Goal: Navigation & Orientation: Find specific page/section

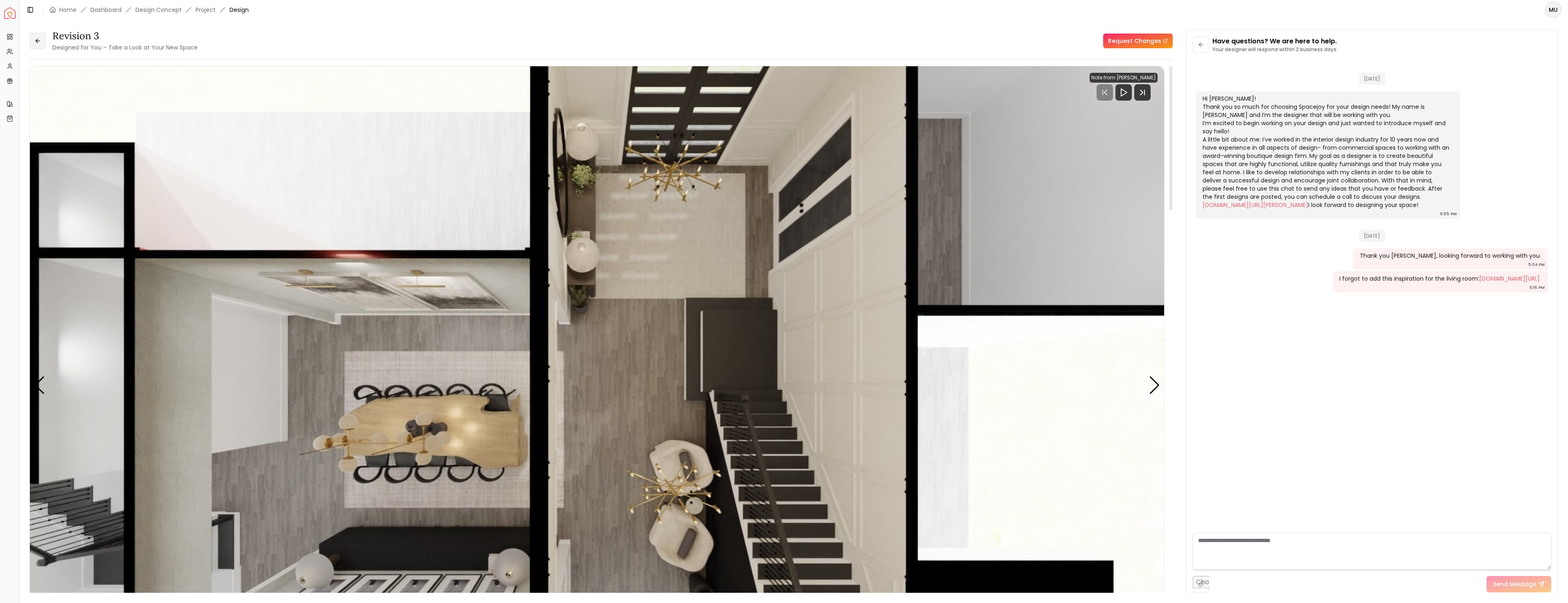
click at [40, 36] on button at bounding box center [37, 41] width 16 height 16
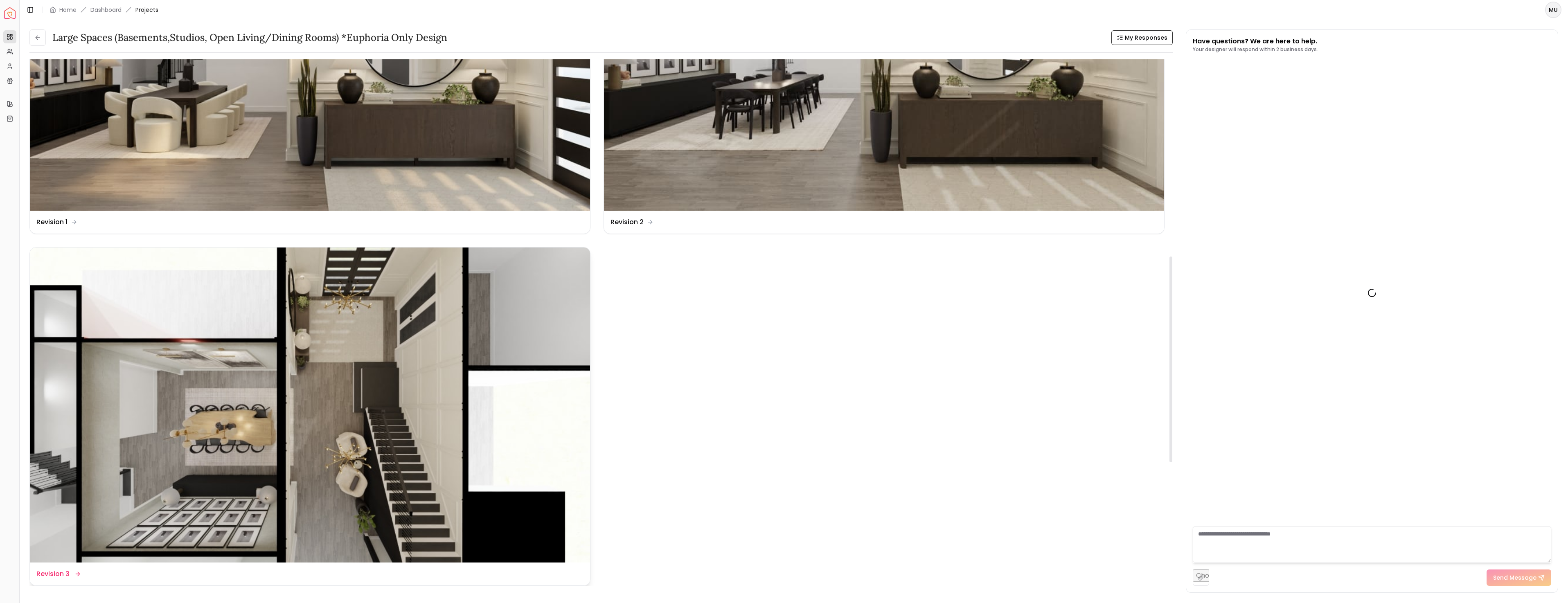
scroll to position [542, 0]
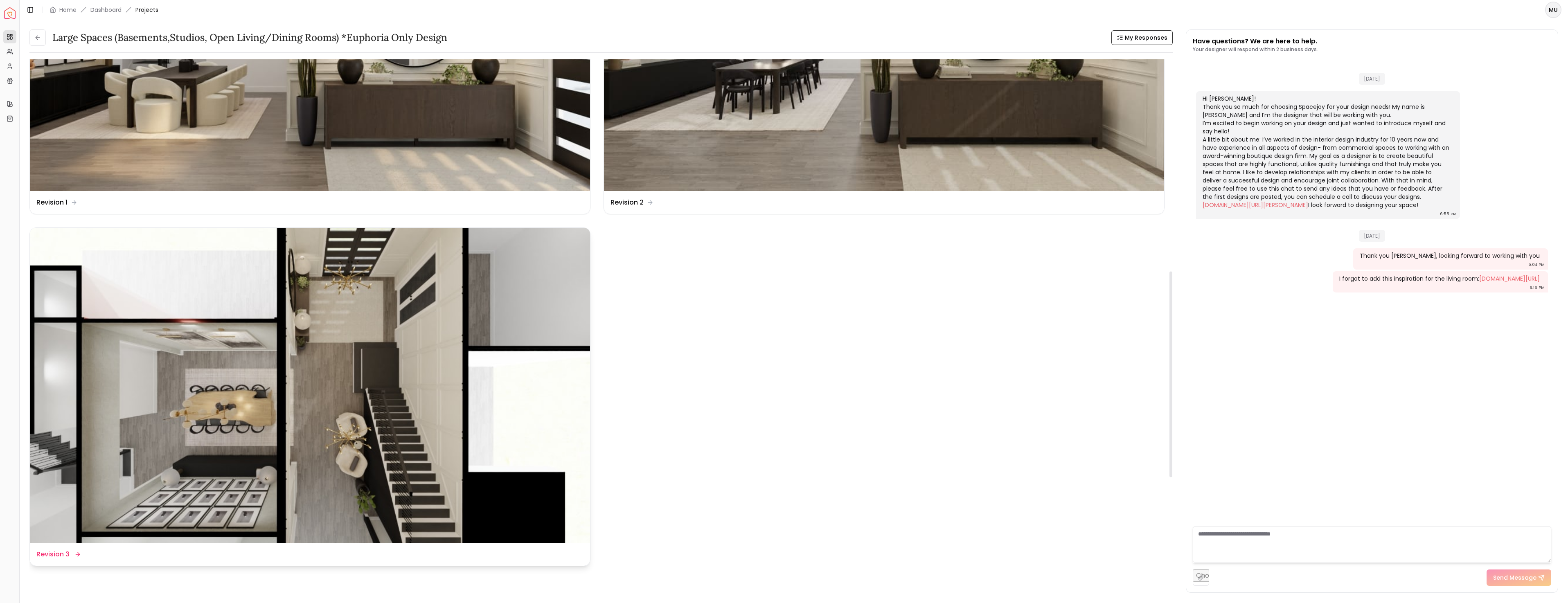
click at [316, 346] on img at bounding box center [310, 385] width 560 height 315
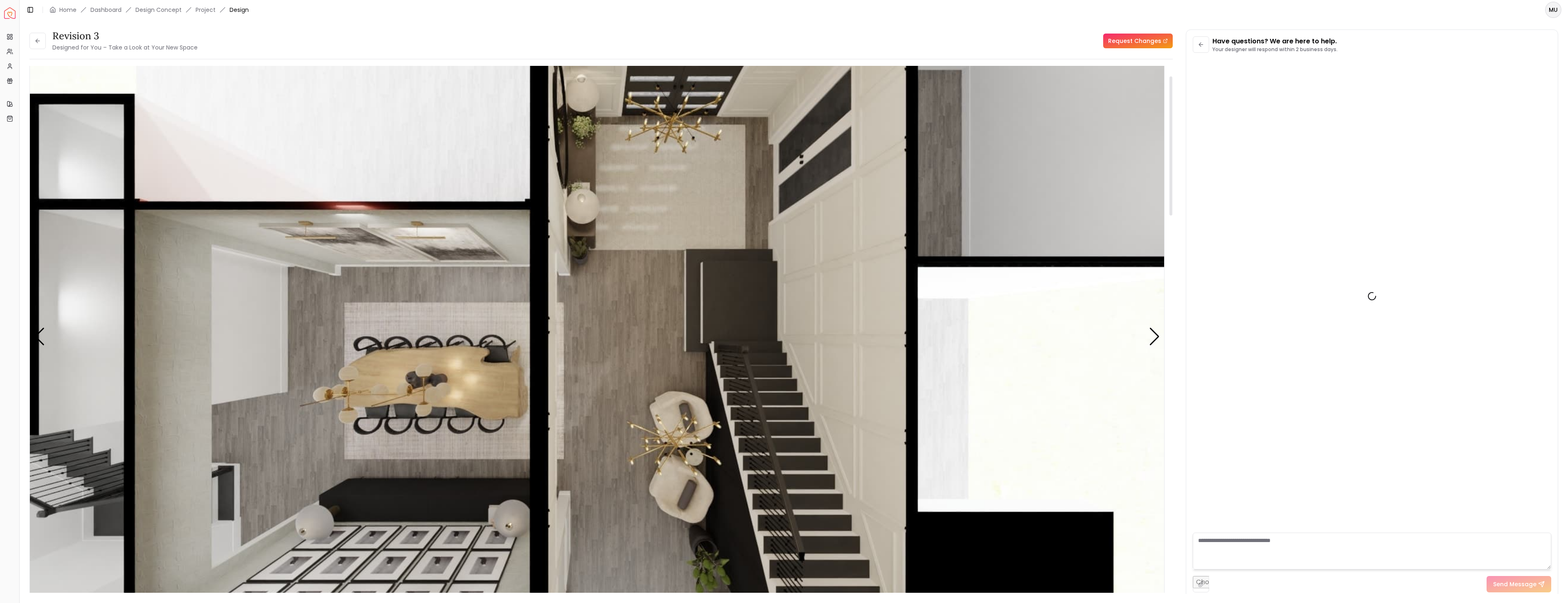
scroll to position [61, 0]
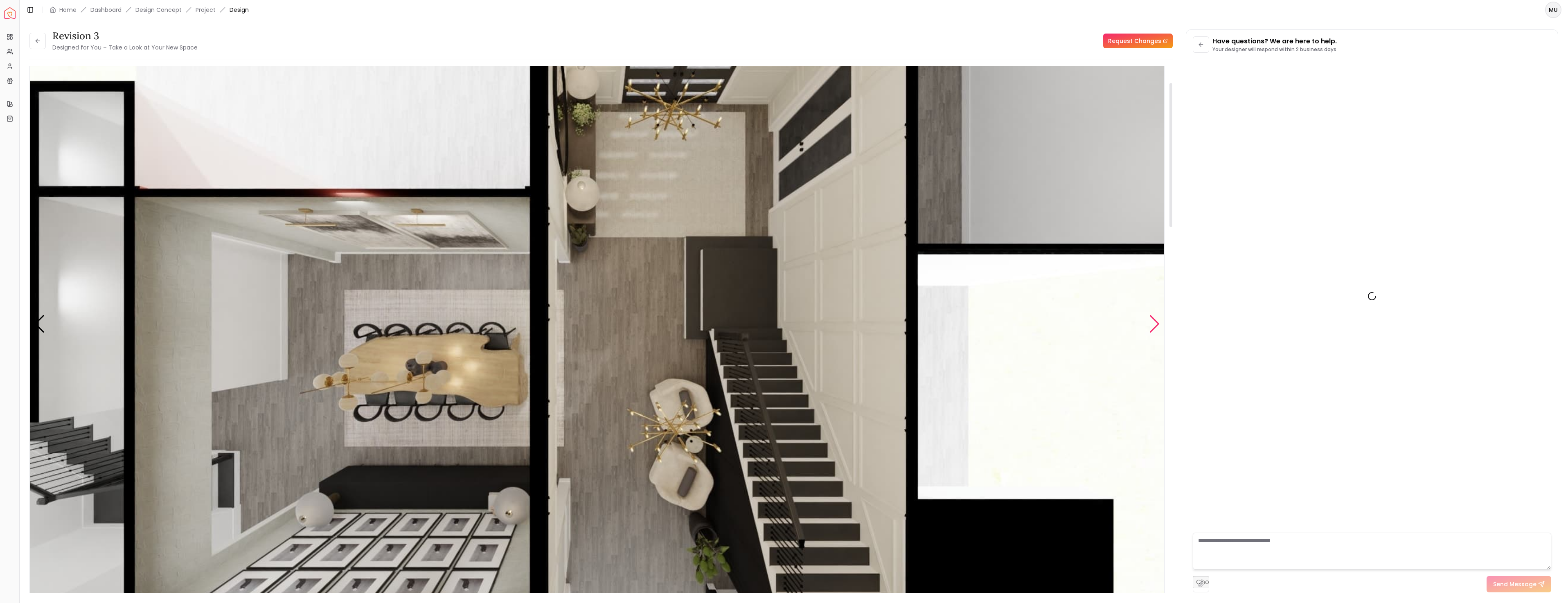
click at [1158, 323] on div "Next slide" at bounding box center [1155, 324] width 11 height 18
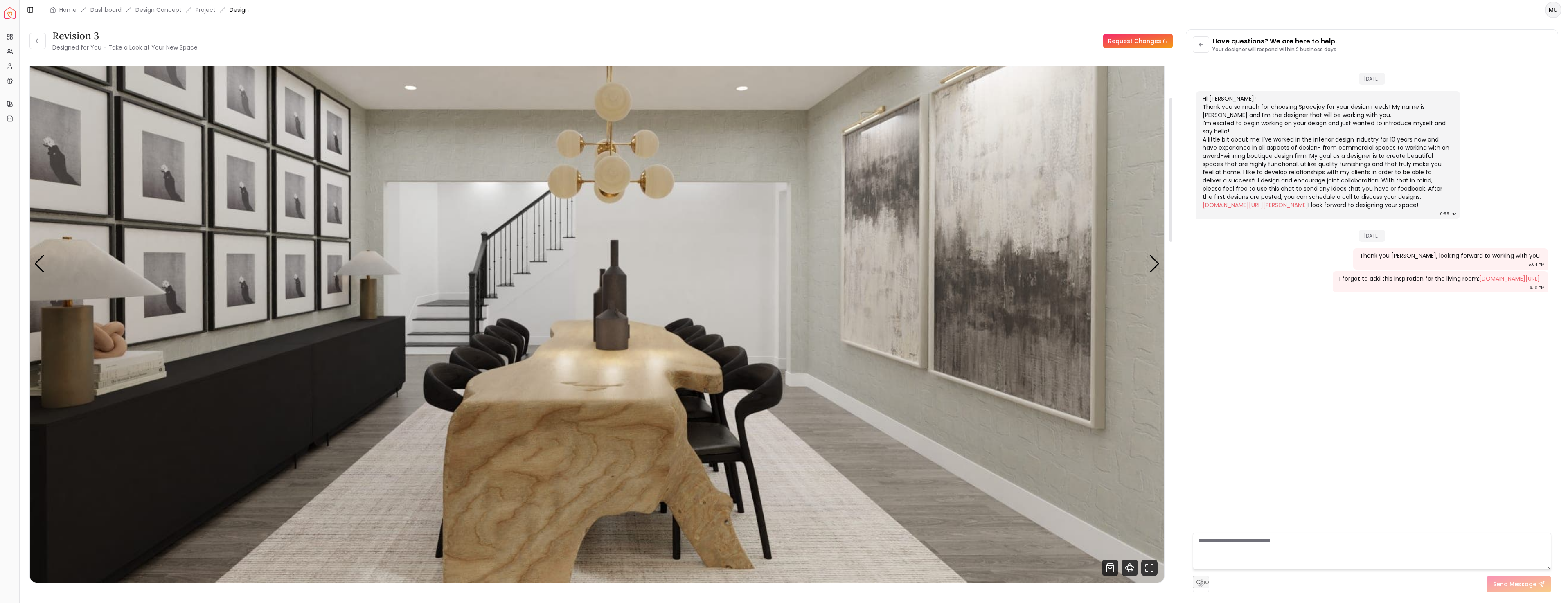
scroll to position [113, 0]
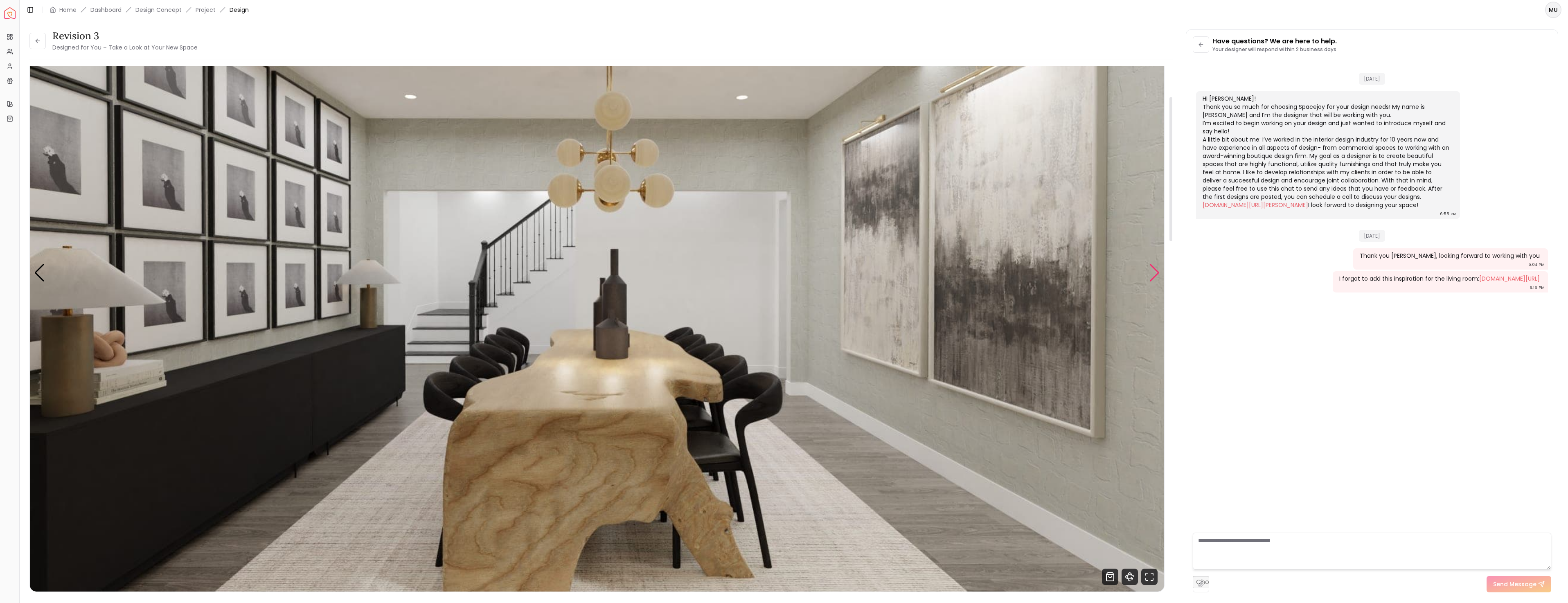
click at [1155, 274] on div "Next slide" at bounding box center [1155, 273] width 11 height 18
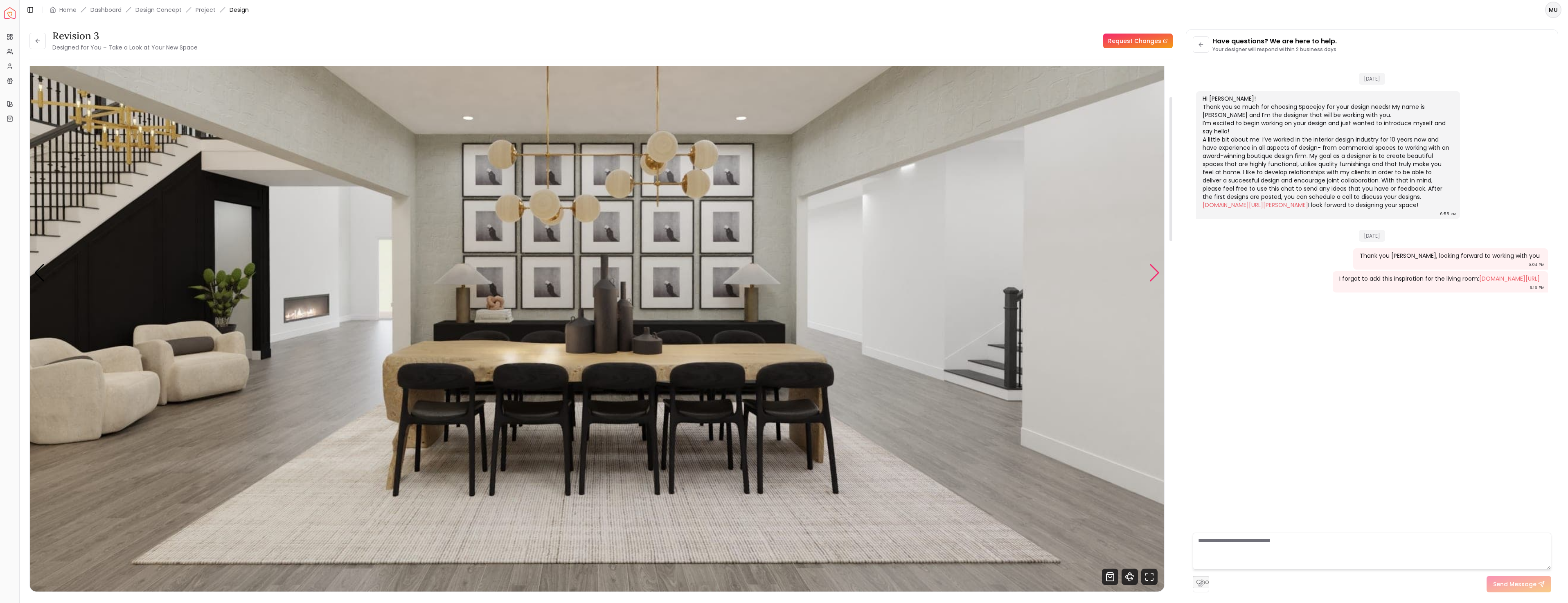
click at [1158, 271] on div "Next slide" at bounding box center [1155, 273] width 11 height 18
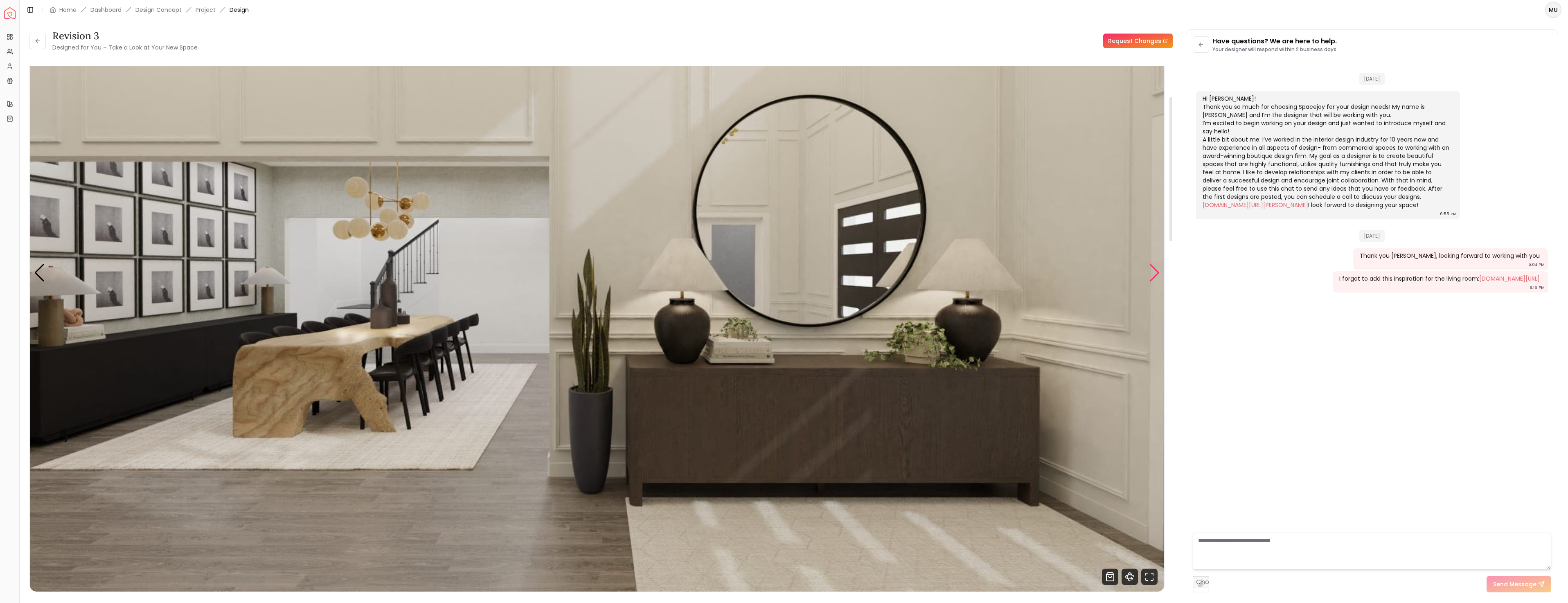
click at [1155, 271] on div "Next slide" at bounding box center [1155, 273] width 11 height 18
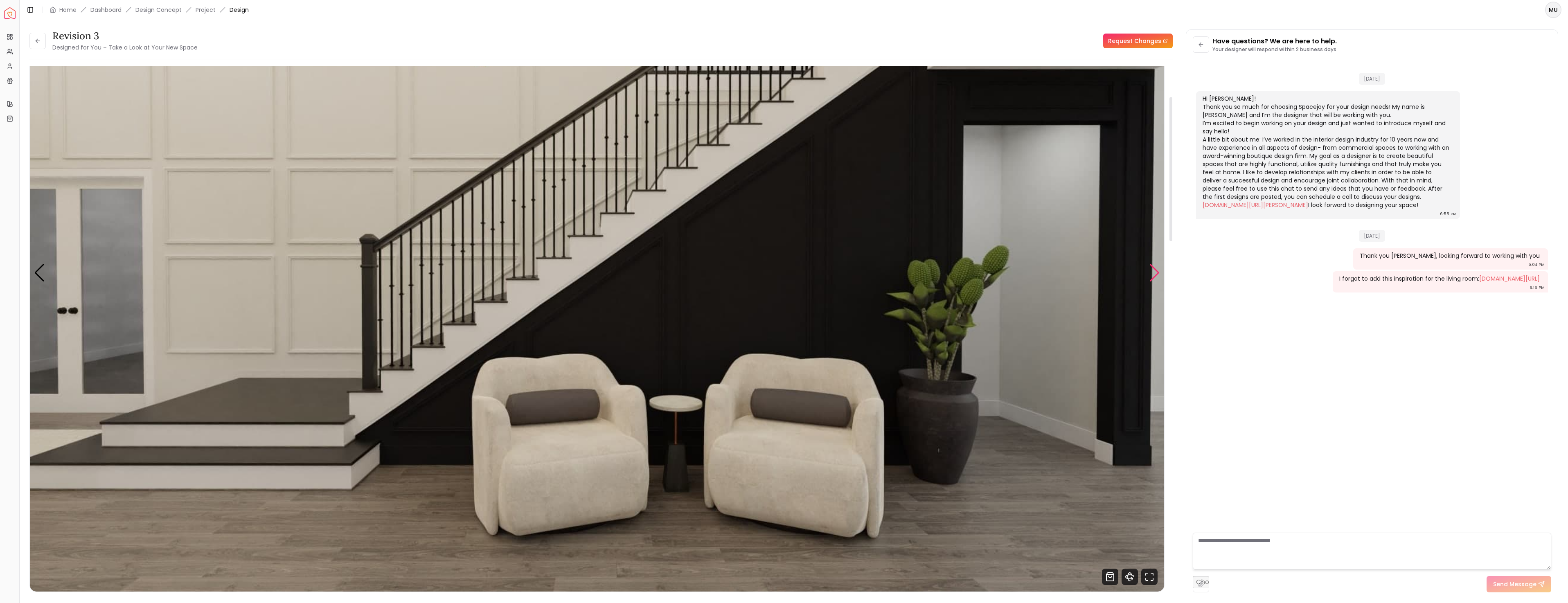
click at [1157, 274] on div "Next slide" at bounding box center [1155, 273] width 11 height 18
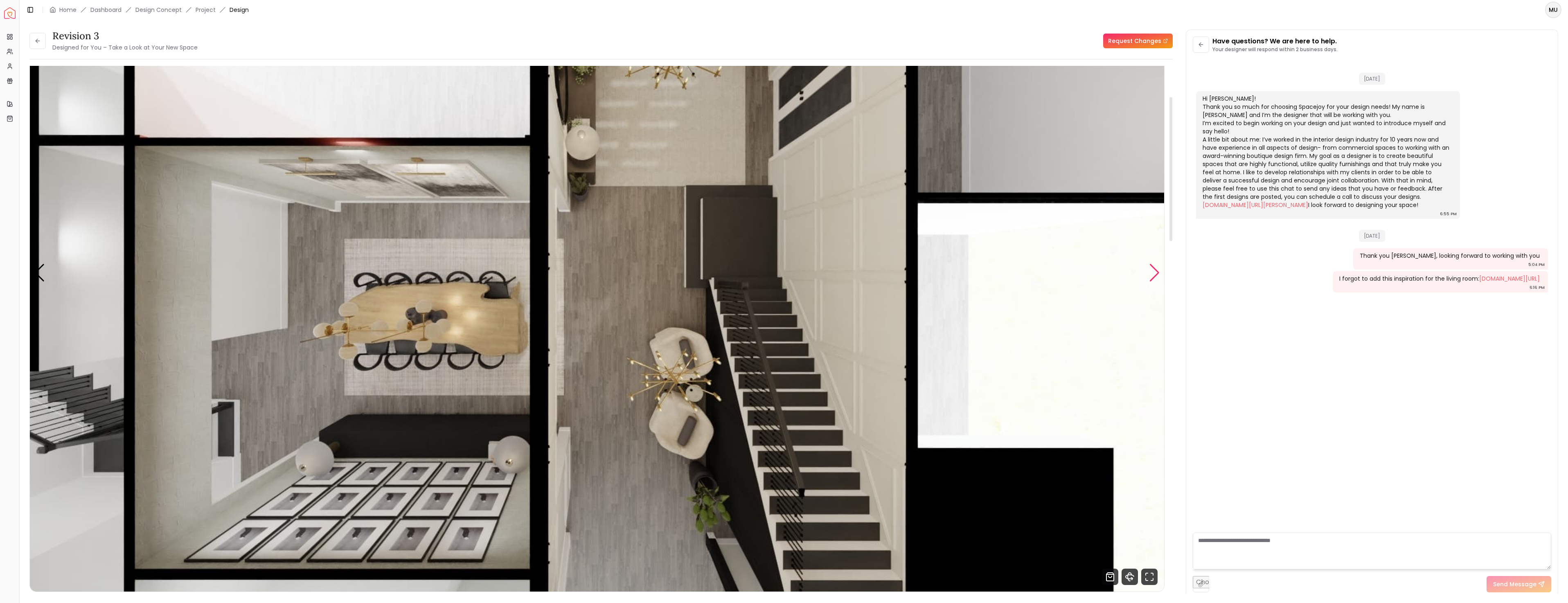
click at [1157, 274] on div "Next slide" at bounding box center [1155, 273] width 11 height 18
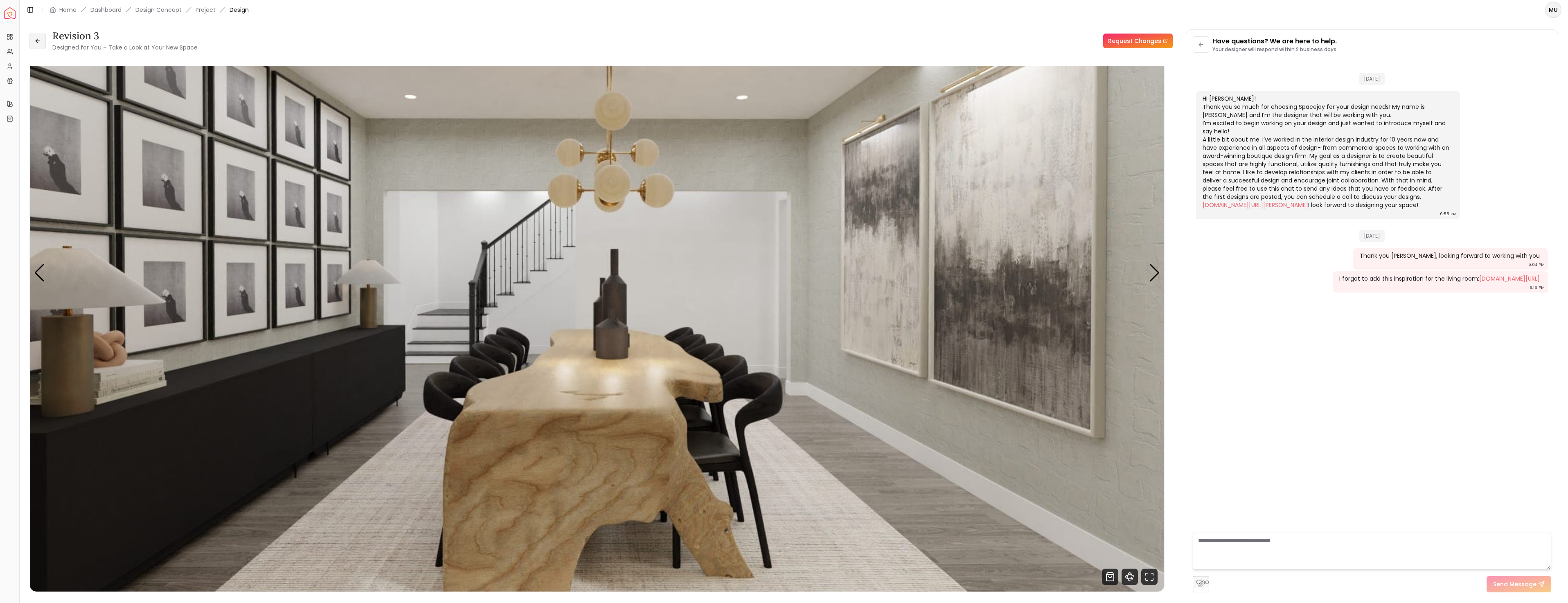
click at [36, 36] on button at bounding box center [37, 41] width 16 height 16
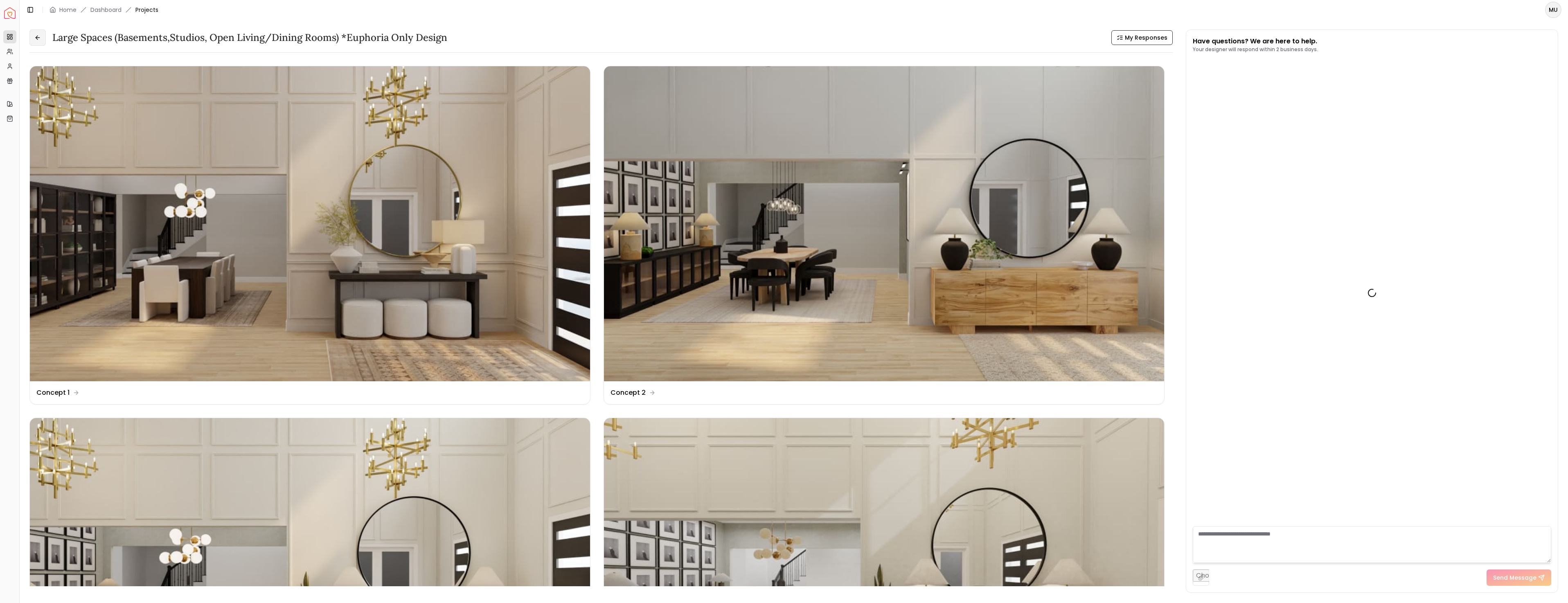
click at [42, 35] on button at bounding box center [37, 37] width 16 height 16
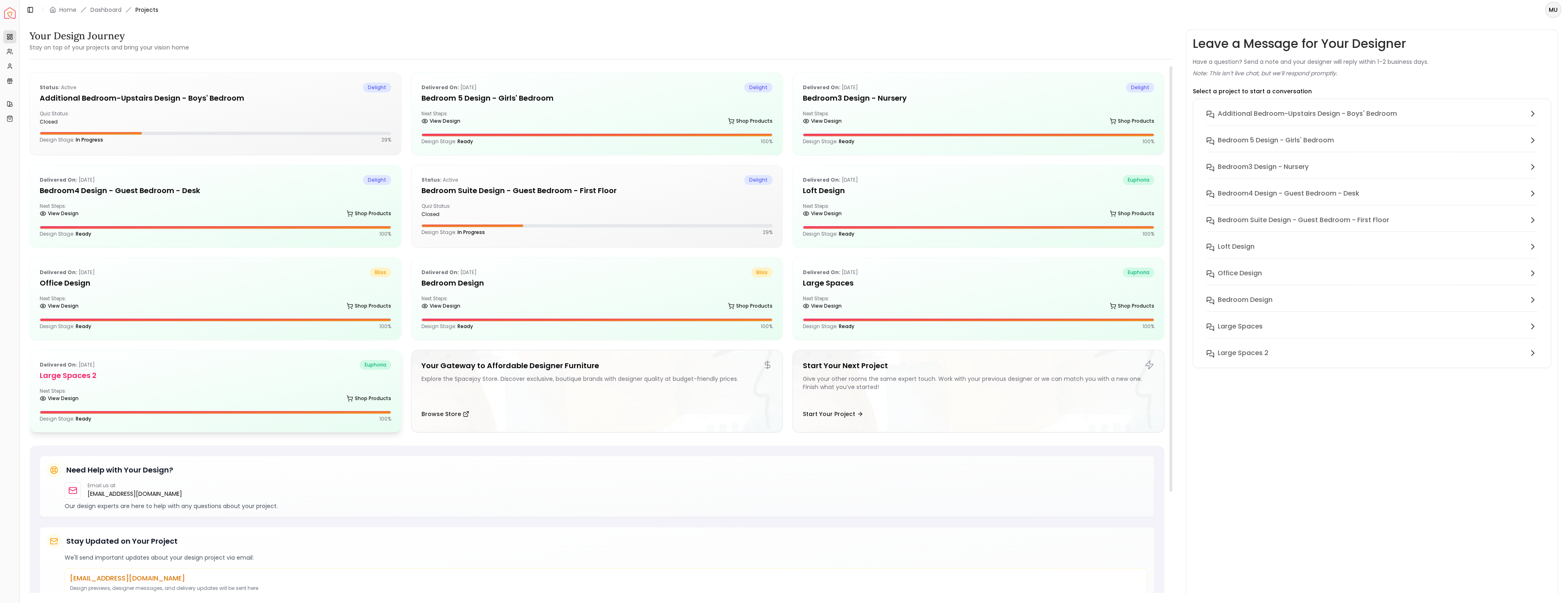
click at [152, 386] on div "Delivered on: [DATE] euphoria Large Spaces 2 Next Steps: View Design Shop Produ…" at bounding box center [215, 391] width 371 height 82
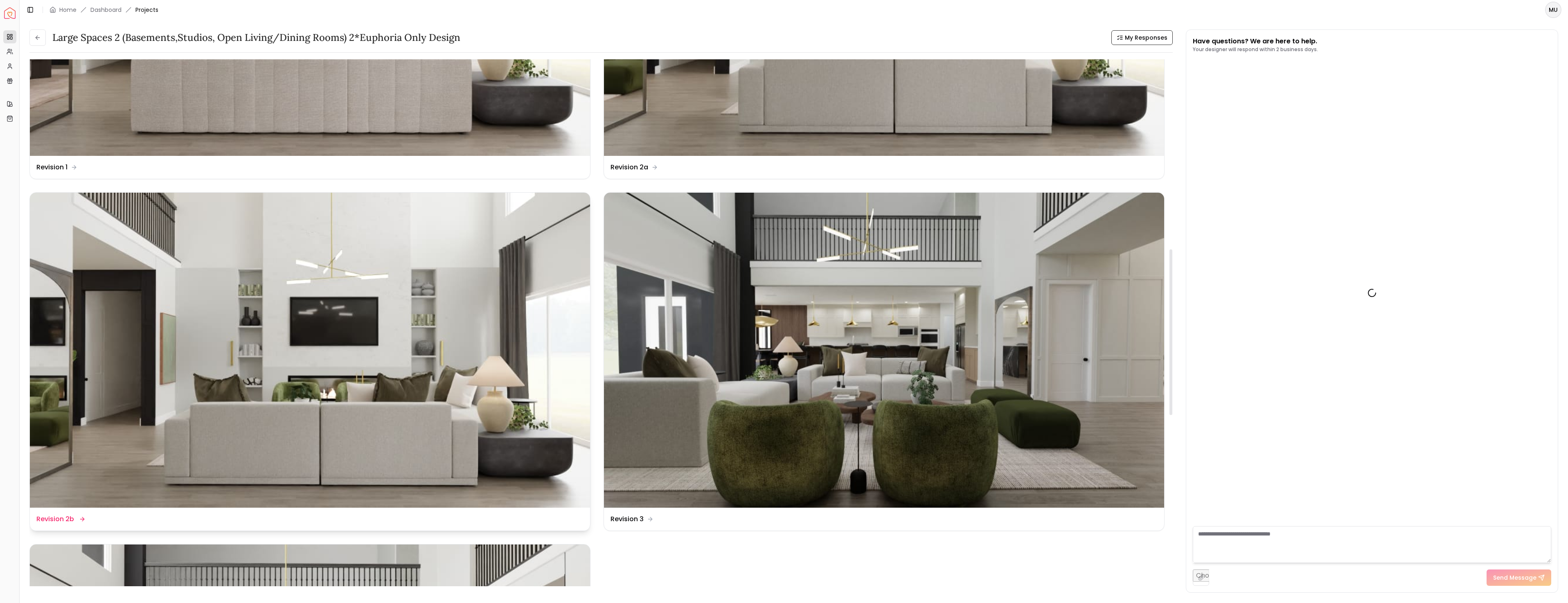
scroll to position [604, 0]
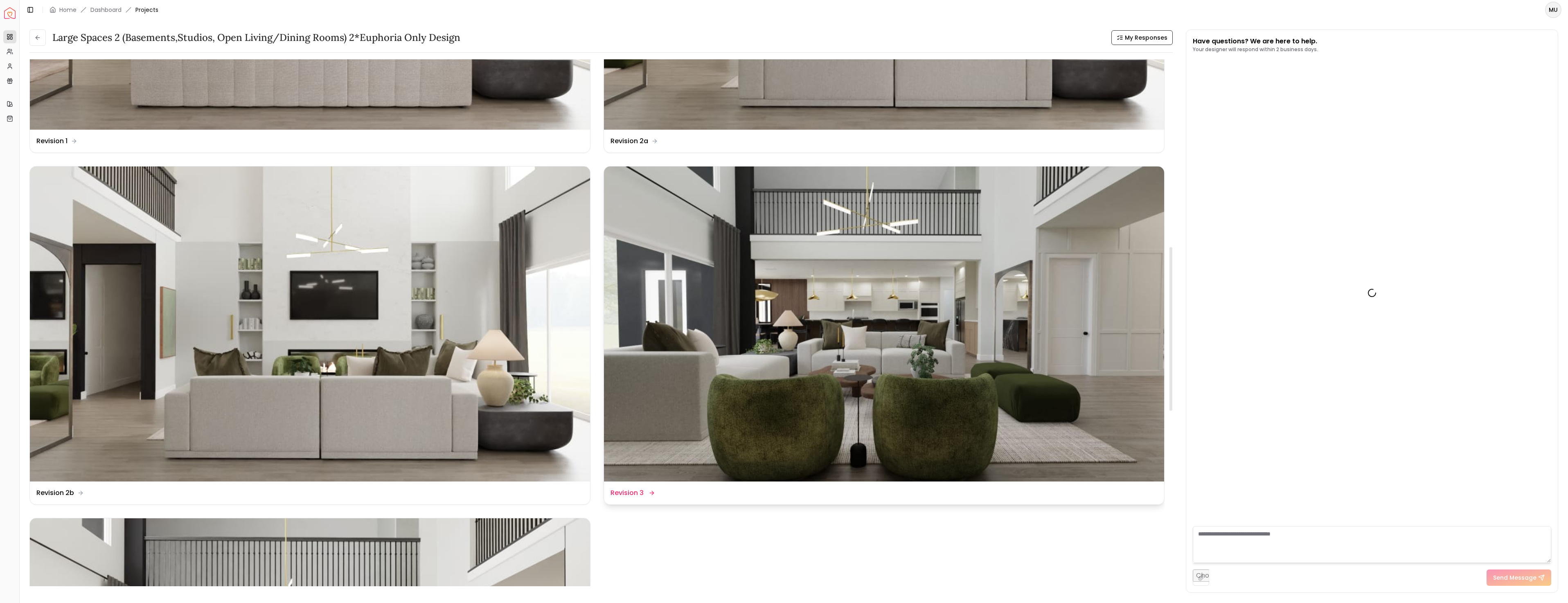
click at [754, 388] on img at bounding box center [884, 324] width 560 height 315
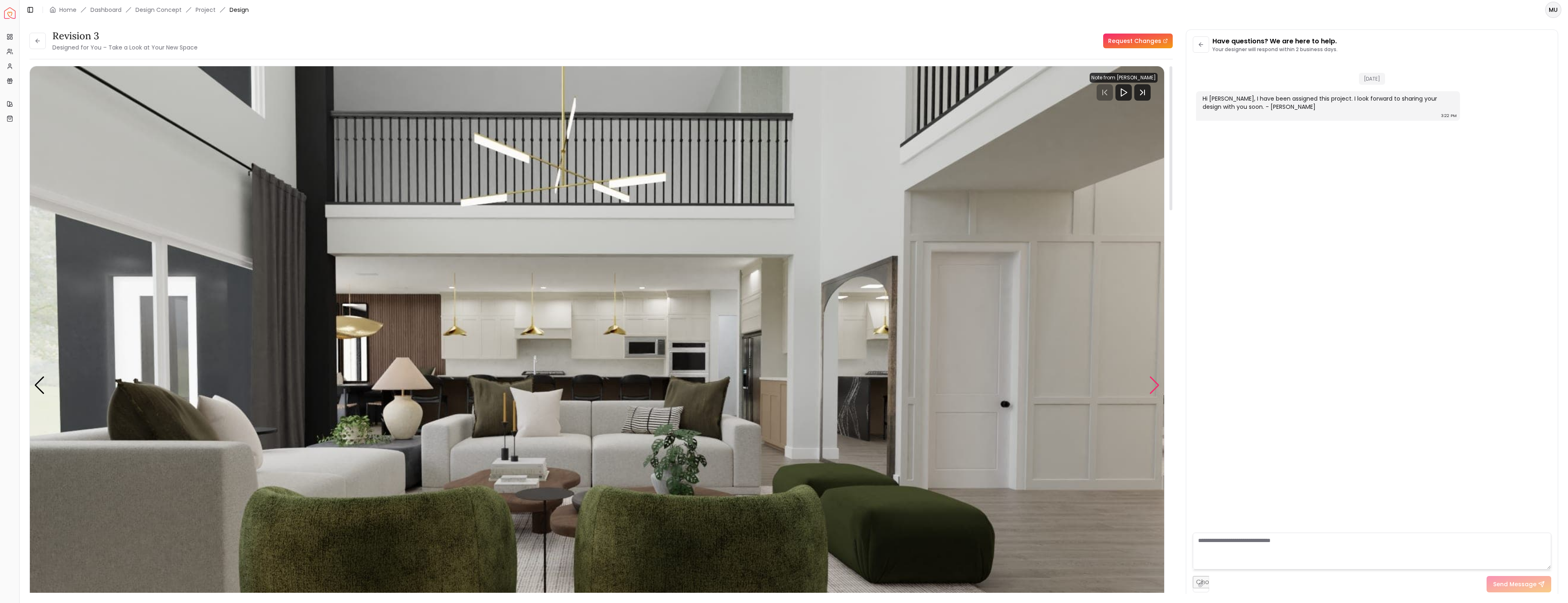
click at [1155, 386] on div "Next slide" at bounding box center [1155, 385] width 11 height 18
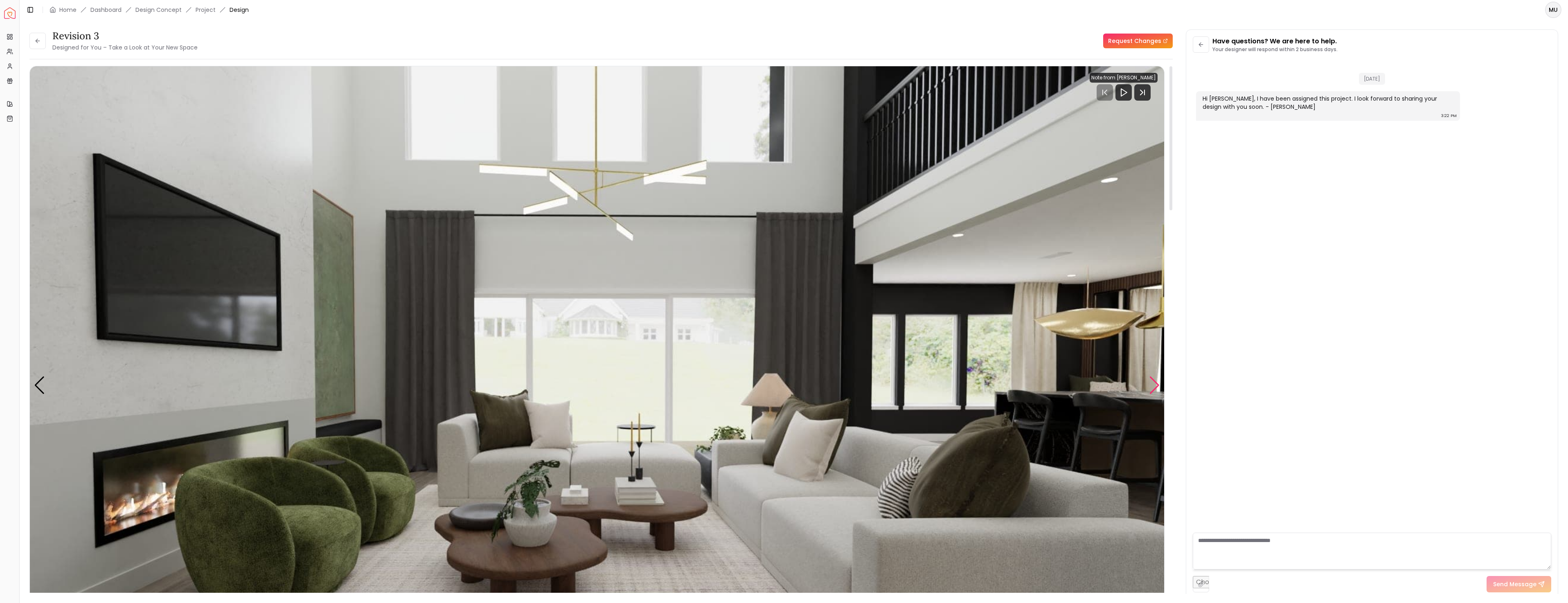
click at [1157, 386] on div "Next slide" at bounding box center [1155, 385] width 11 height 18
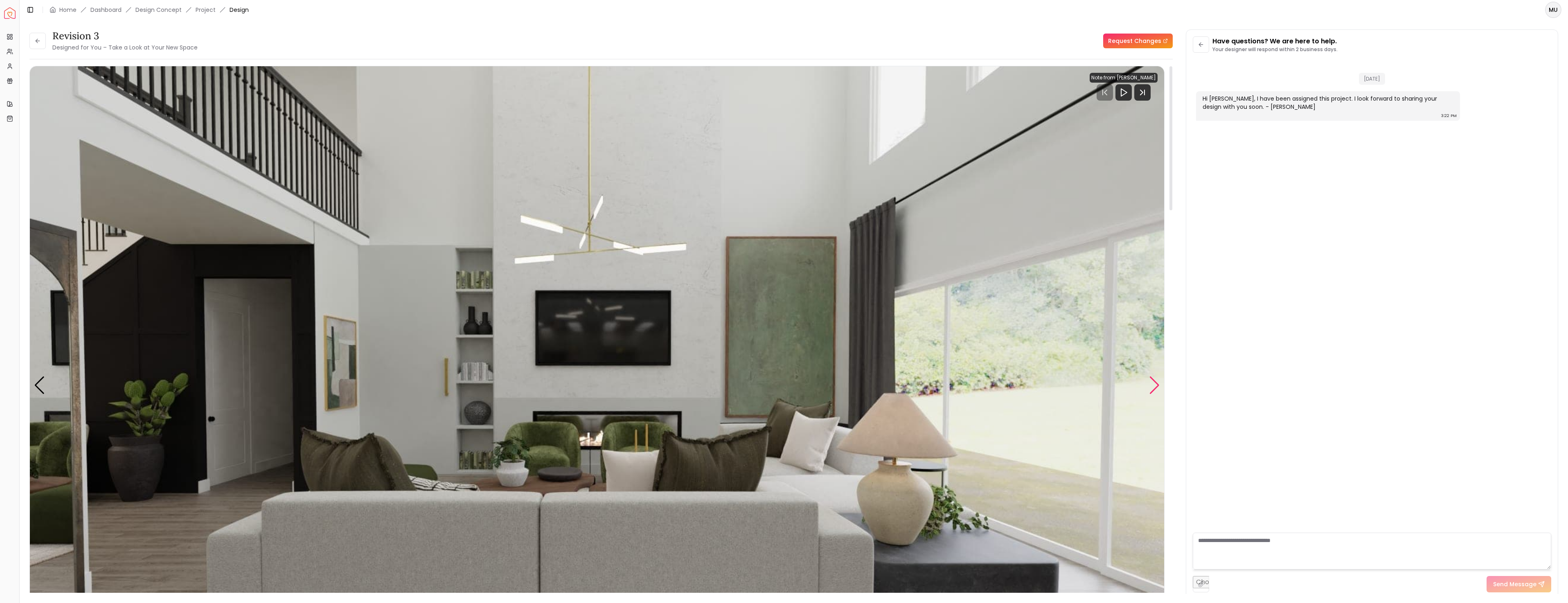
click at [1157, 386] on div "Next slide" at bounding box center [1155, 385] width 11 height 18
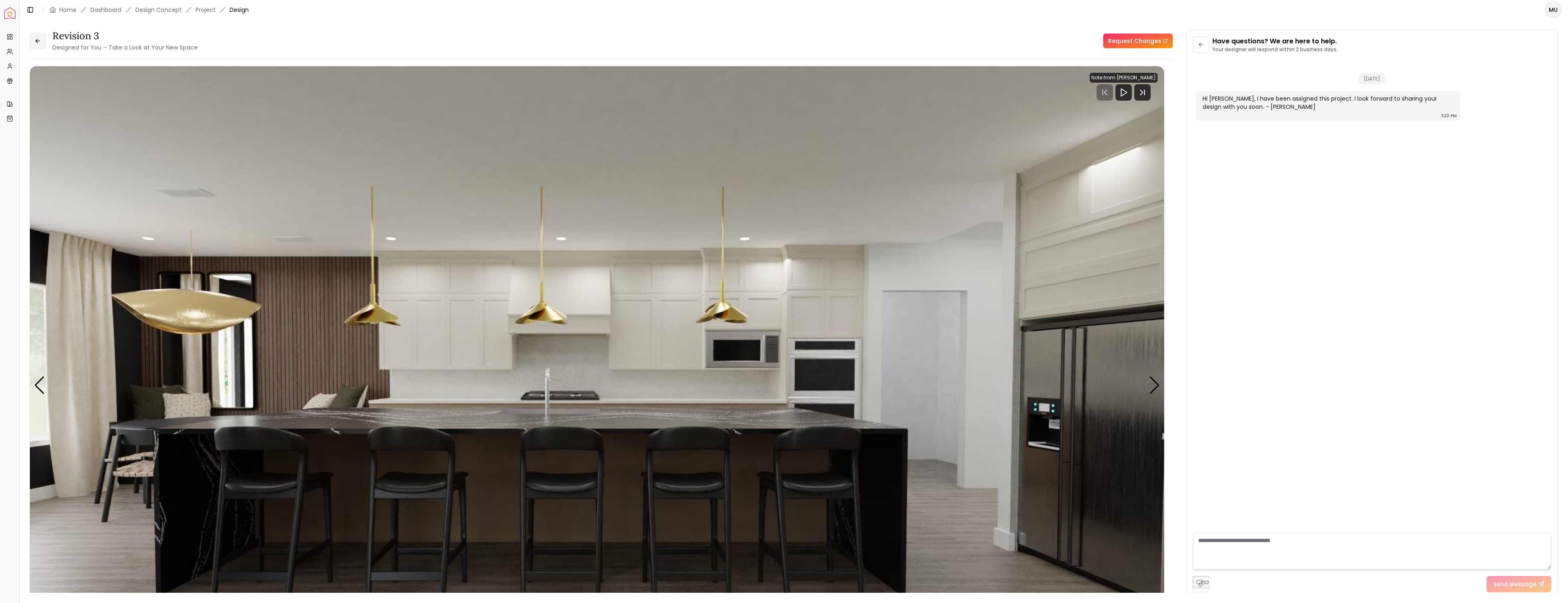
click at [35, 44] on icon at bounding box center [37, 41] width 7 height 7
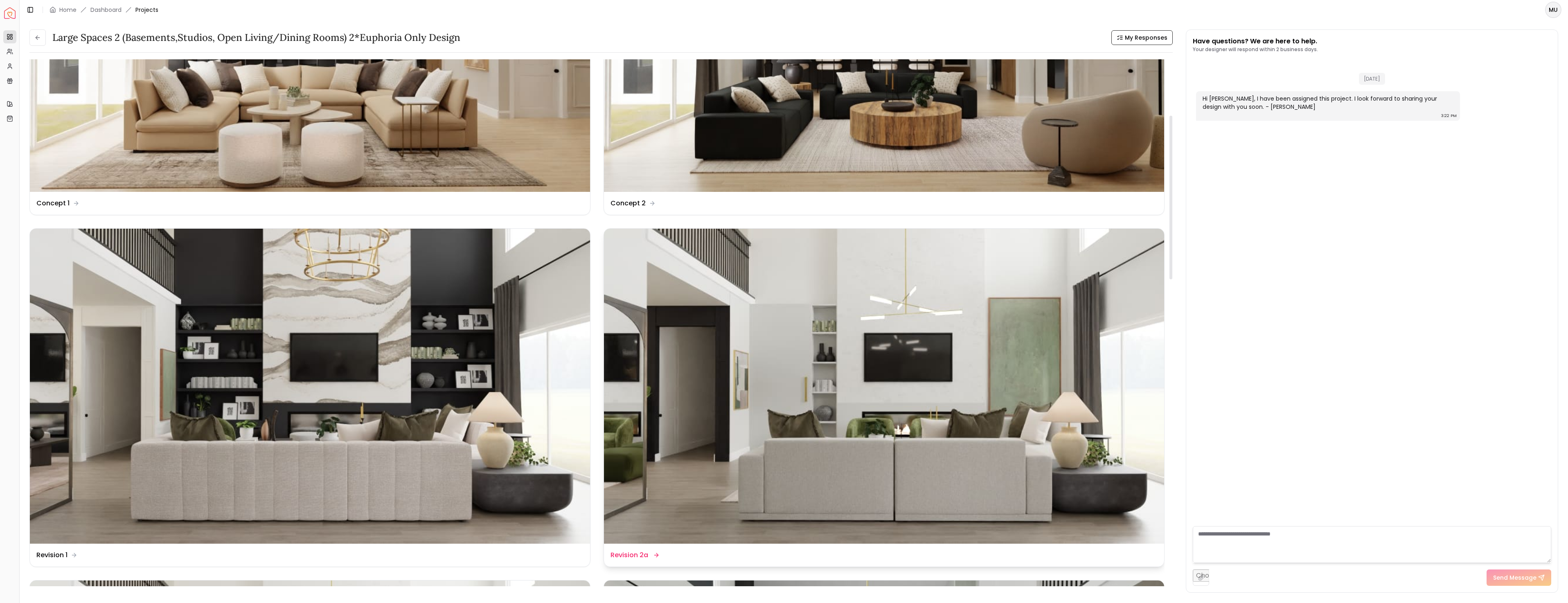
scroll to position [204, 0]
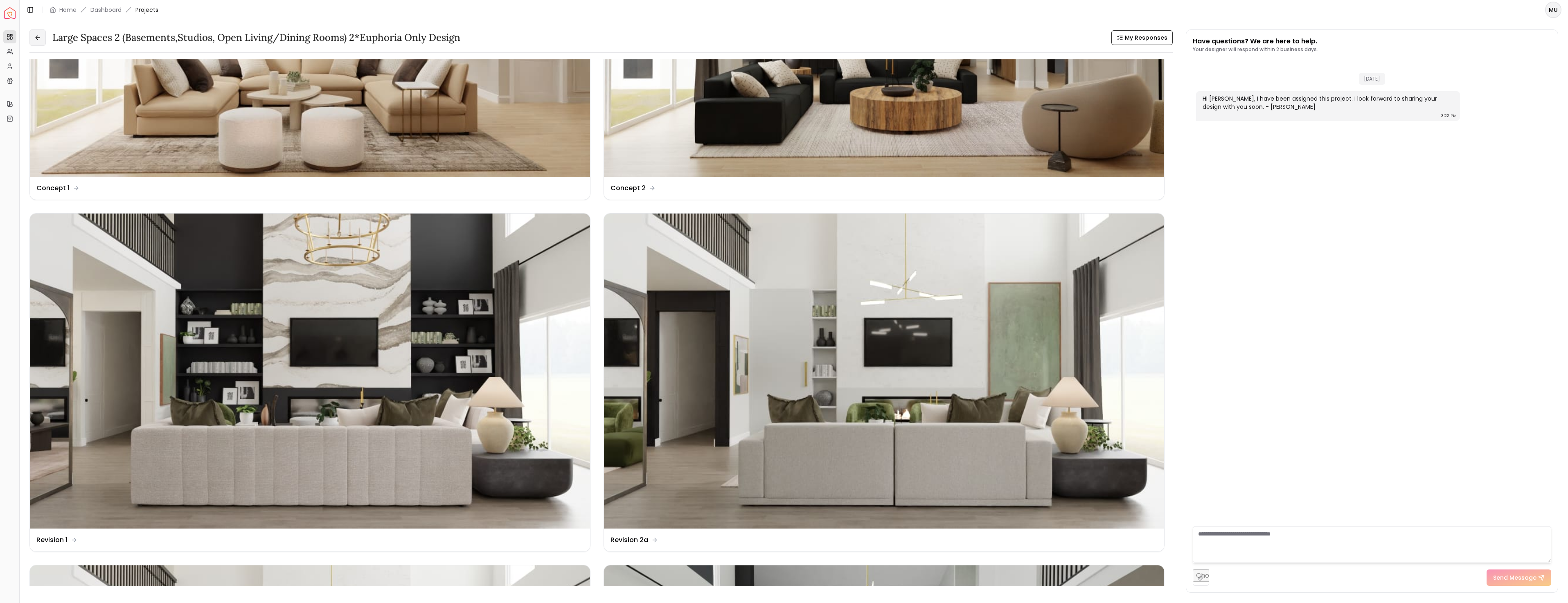
click at [37, 36] on icon at bounding box center [37, 37] width 7 height 7
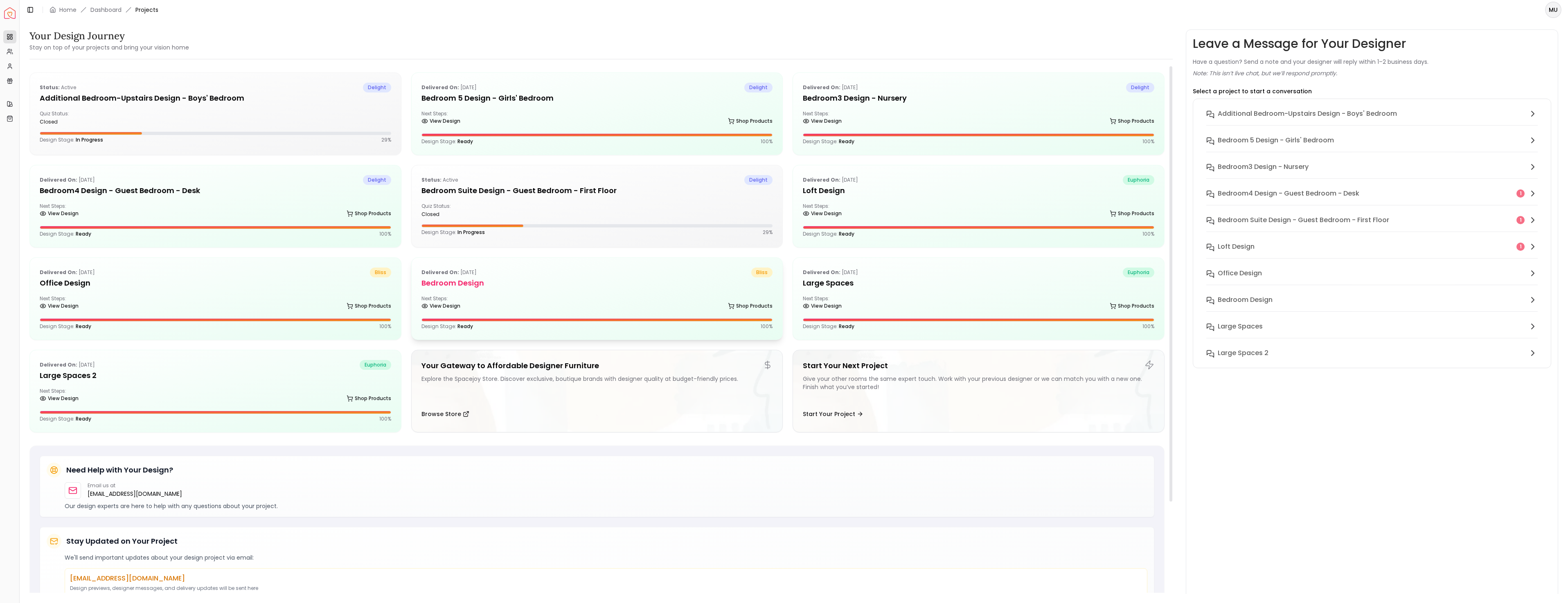
click at [534, 285] on h5 "Bedroom Design" at bounding box center [597, 283] width 351 height 12
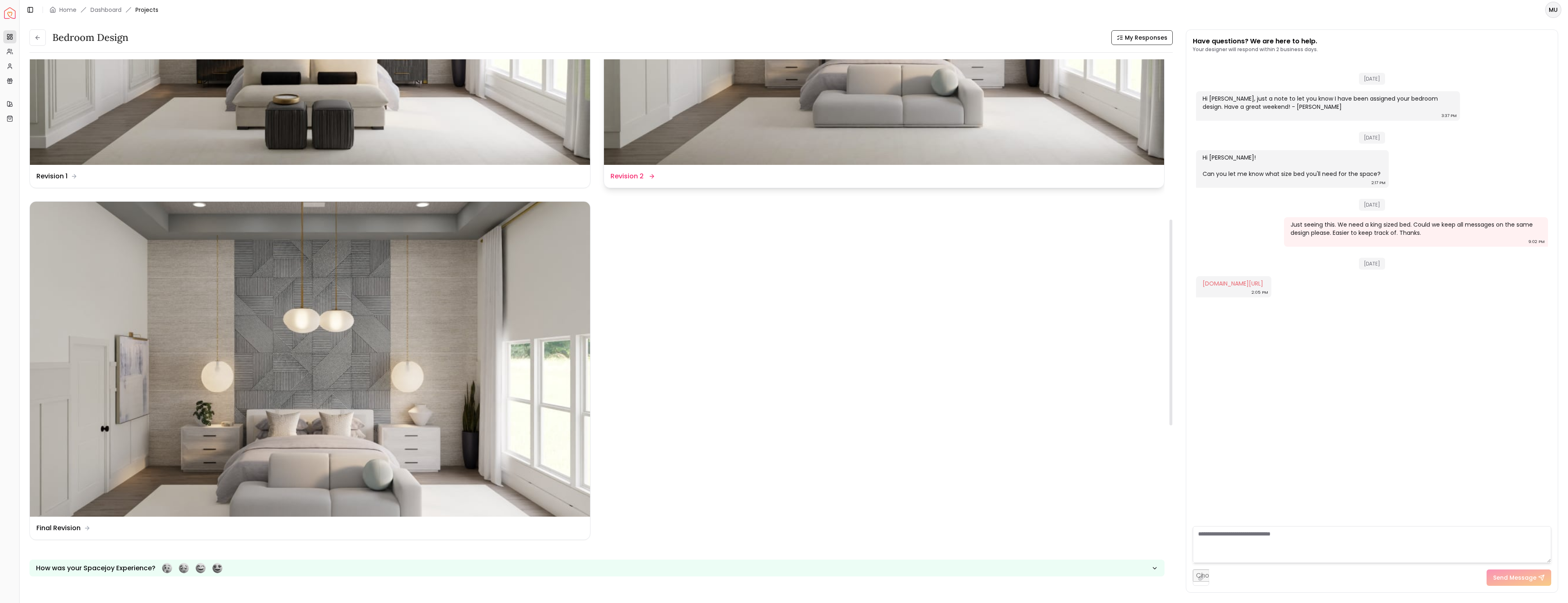
scroll to position [409, 0]
